Goal: Task Accomplishment & Management: Manage account settings

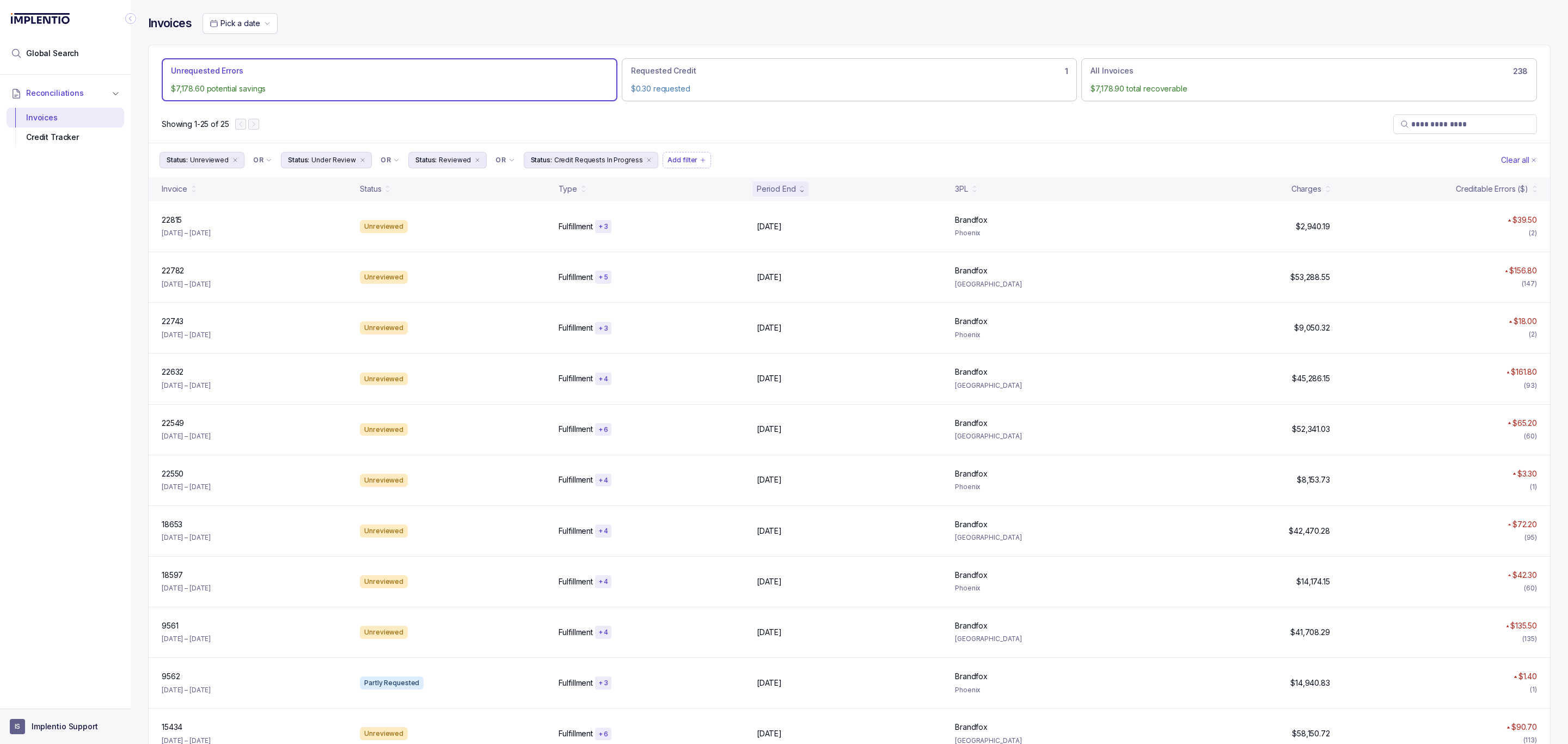
click at [54, 720] on button "IS Implentio Support" at bounding box center [65, 726] width 111 height 15
click at [56, 703] on p "Logout" at bounding box center [72, 703] width 90 height 11
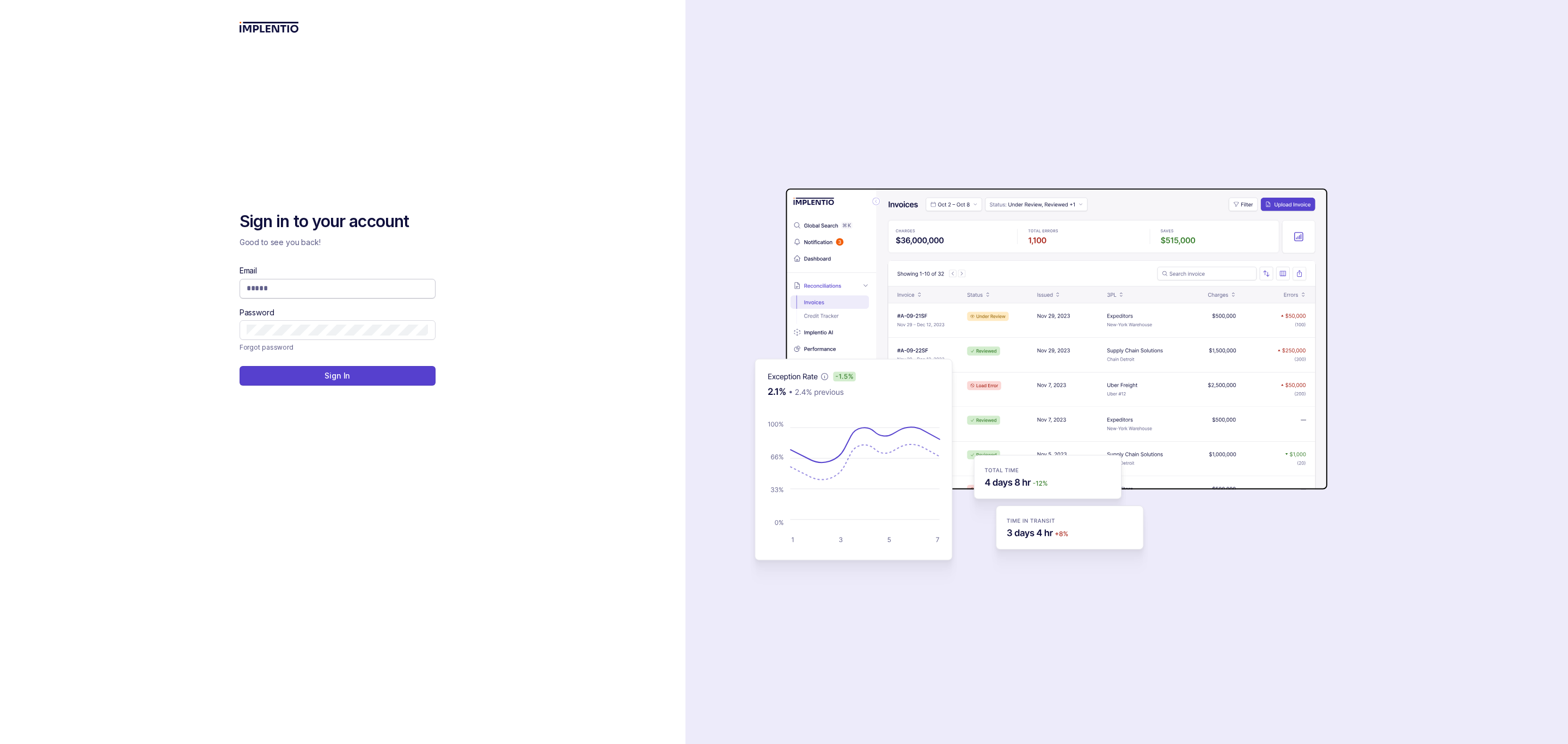
click at [275, 289] on input "Email" at bounding box center [337, 288] width 182 height 11
type input "**********"
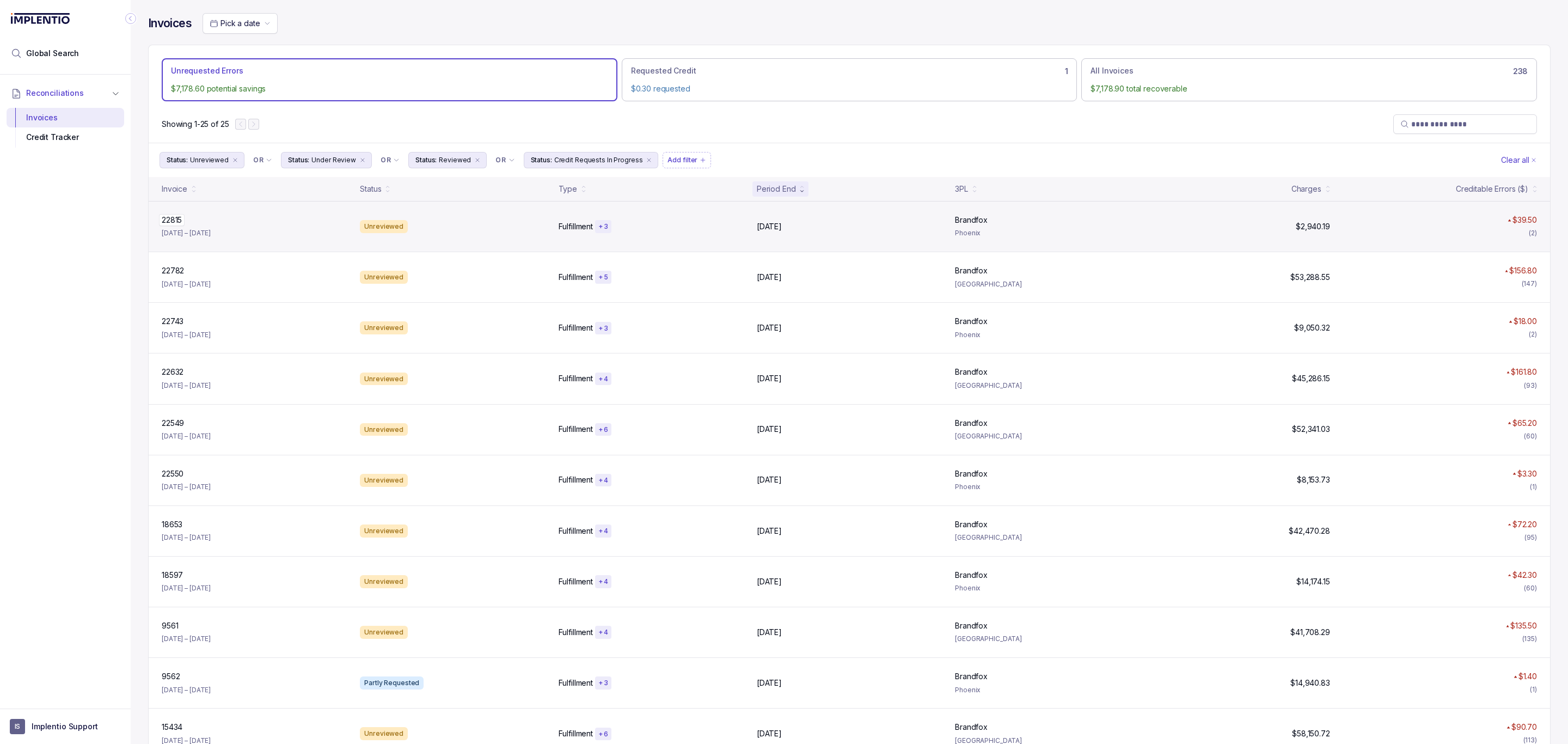
click at [175, 219] on p "22815" at bounding box center [172, 220] width 26 height 12
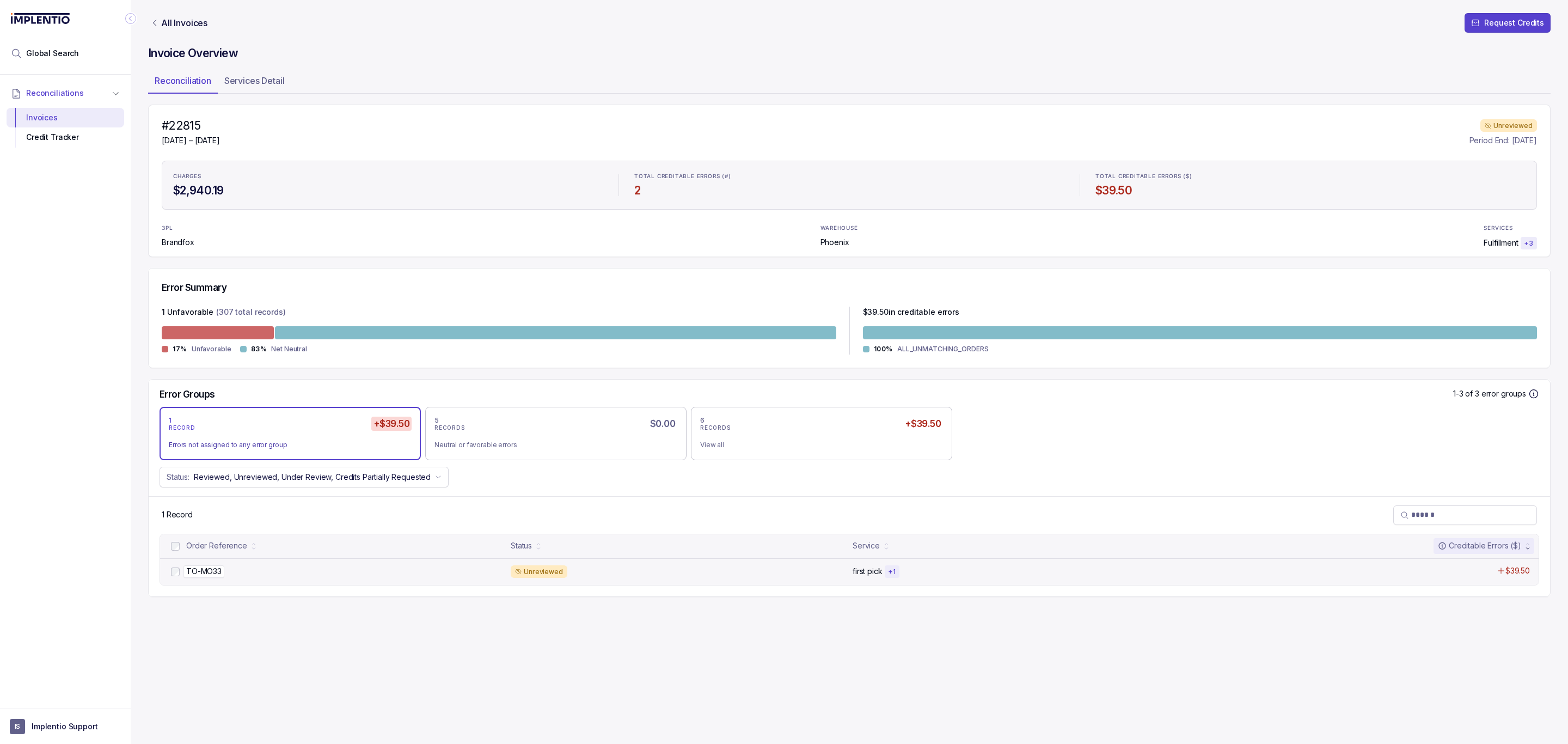
click at [203, 577] on p "TO-MO33" at bounding box center [203, 571] width 41 height 12
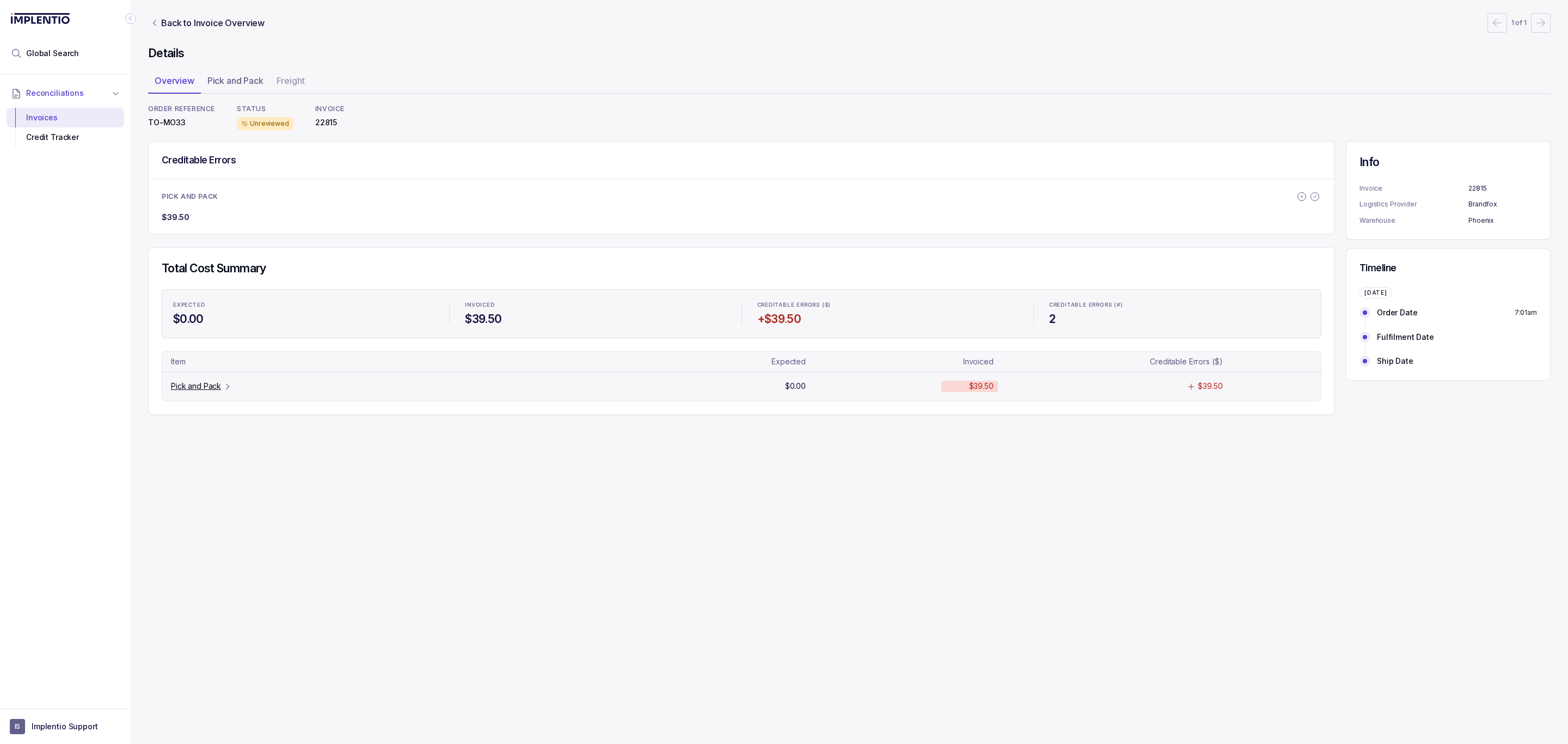
click at [211, 390] on p "Pick and Pack" at bounding box center [196, 386] width 50 height 11
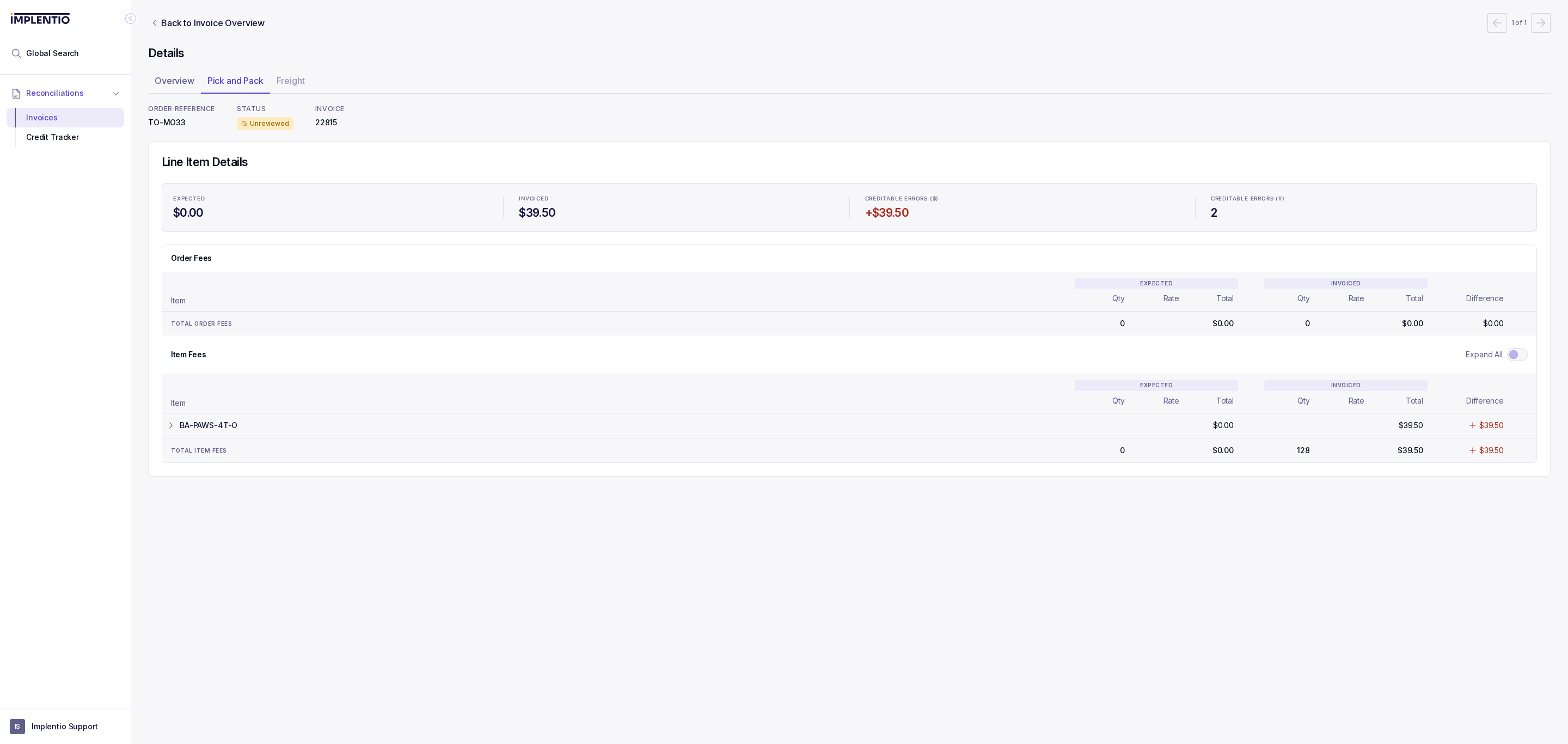
click at [215, 418] on tr "BA-PAWS-4T-O $0.00 $0.00 $39.50 $39.50 $39.50 $39.50" at bounding box center [850, 425] width 1374 height 24
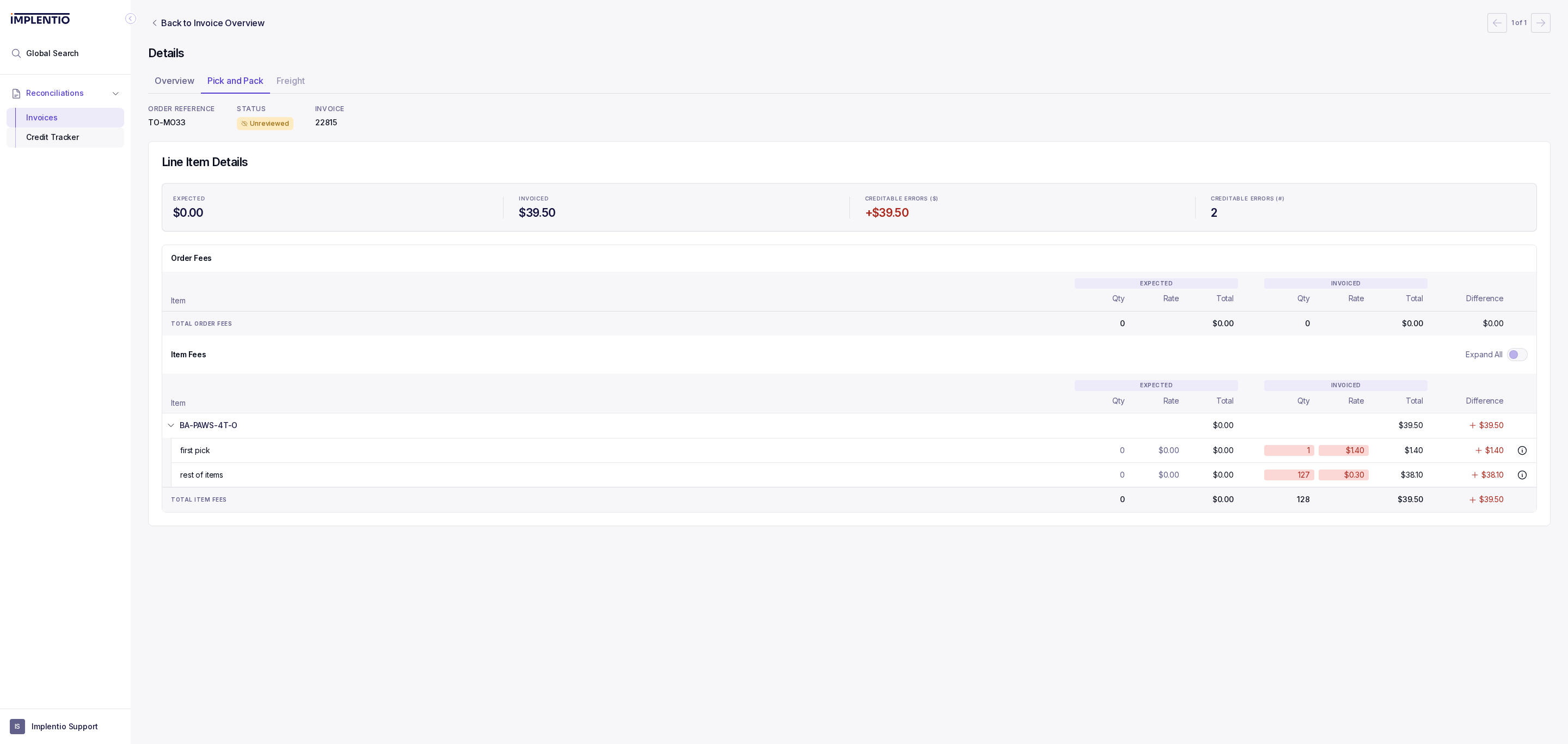
click at [51, 142] on div "Credit Tracker" at bounding box center [65, 137] width 100 height 19
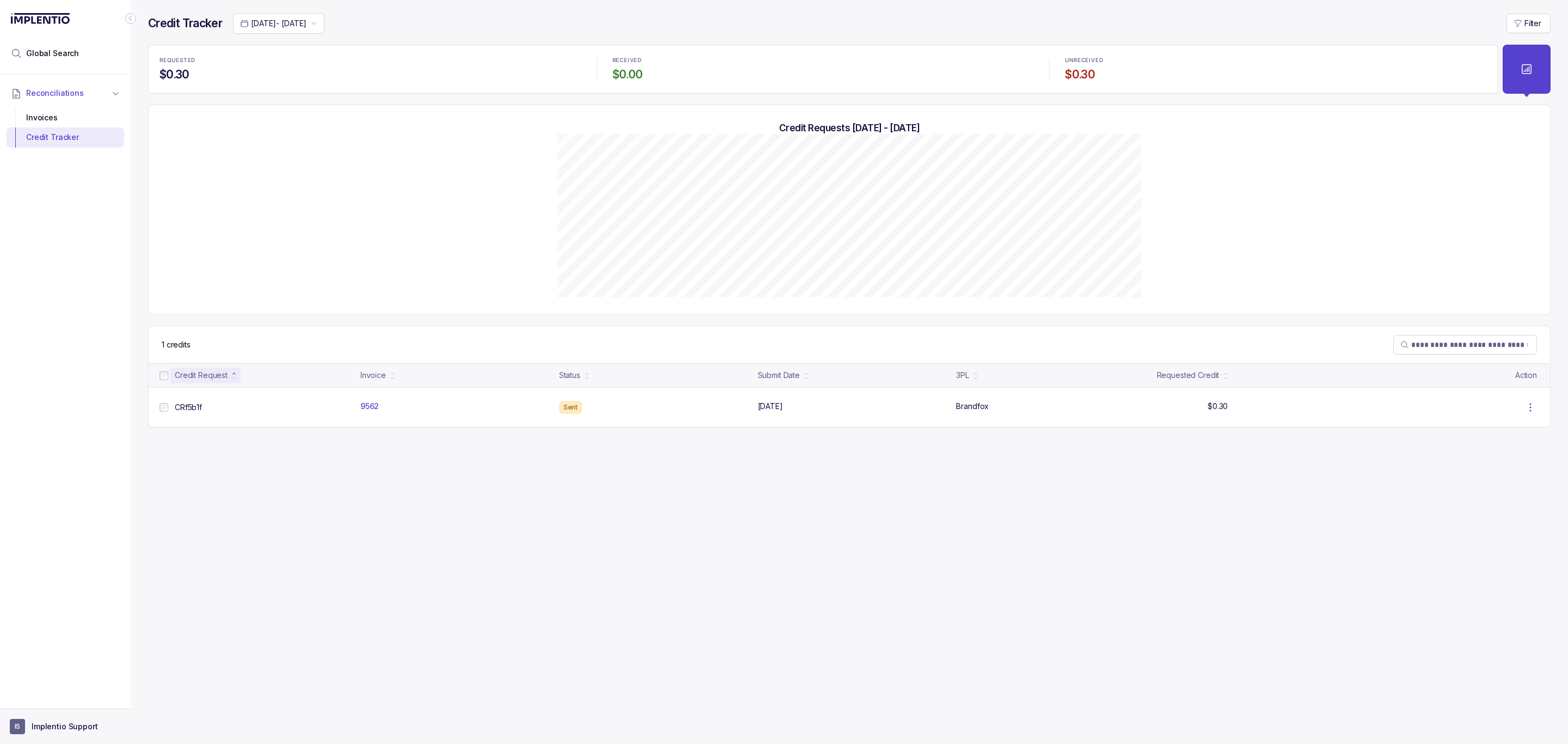
click at [65, 721] on p "Implentio Support" at bounding box center [65, 726] width 66 height 11
click at [59, 706] on p "Logout" at bounding box center [72, 703] width 90 height 11
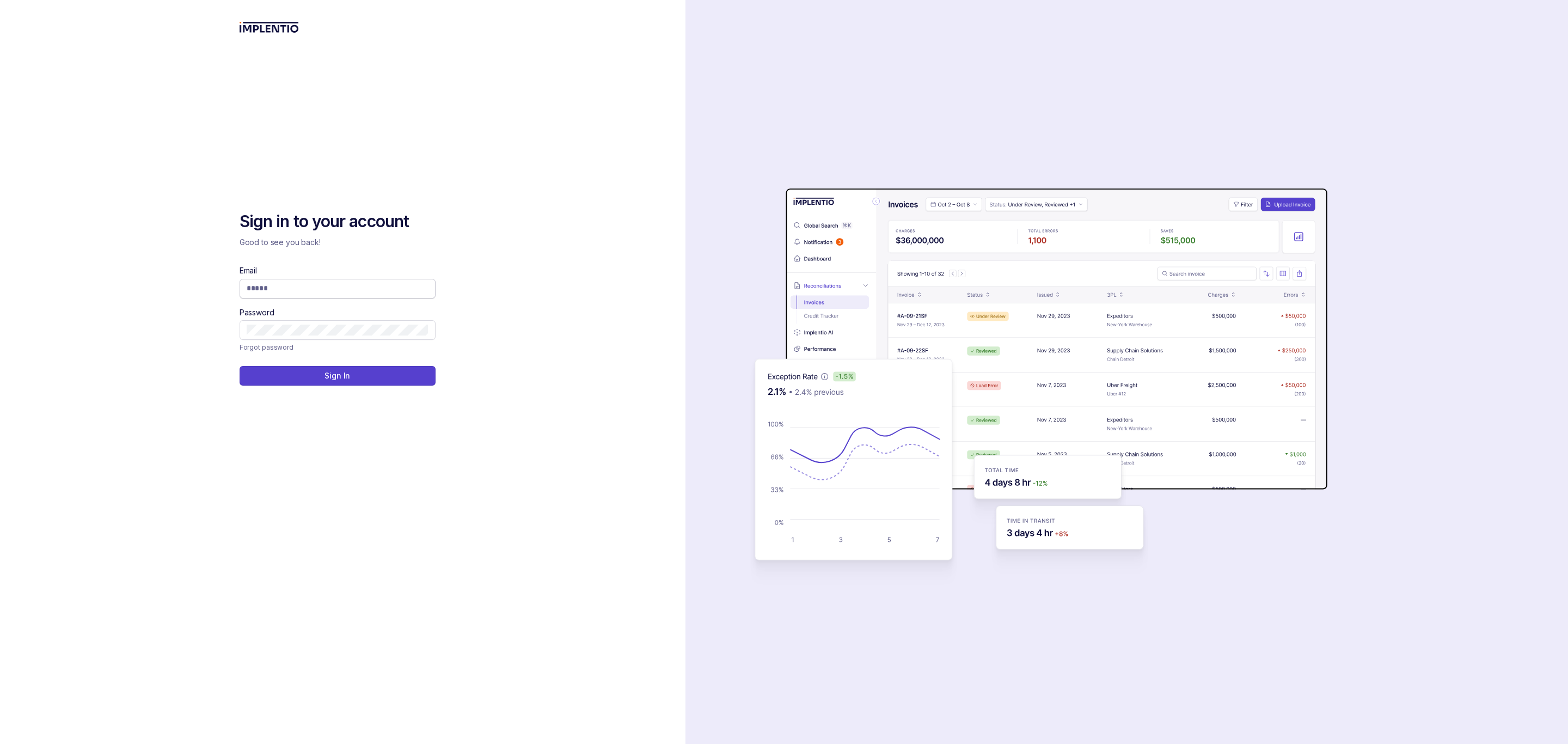
click at [267, 279] on span at bounding box center [338, 289] width 196 height 19
click at [267, 290] on input "Email" at bounding box center [337, 288] width 182 height 11
type input "**********"
